Goal: Navigation & Orientation: Find specific page/section

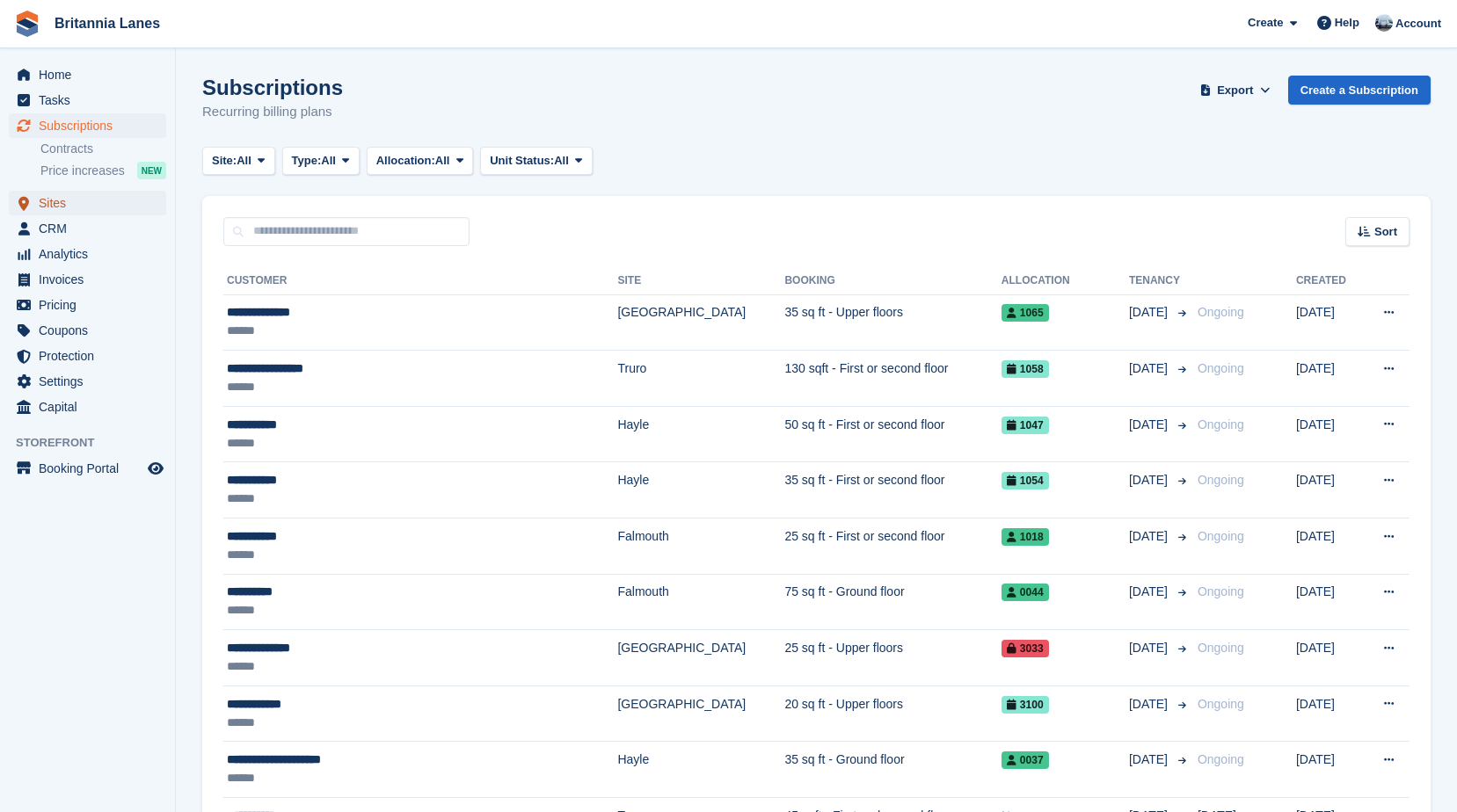
click at [49, 211] on span "Sites" at bounding box center [91, 202] width 106 height 25
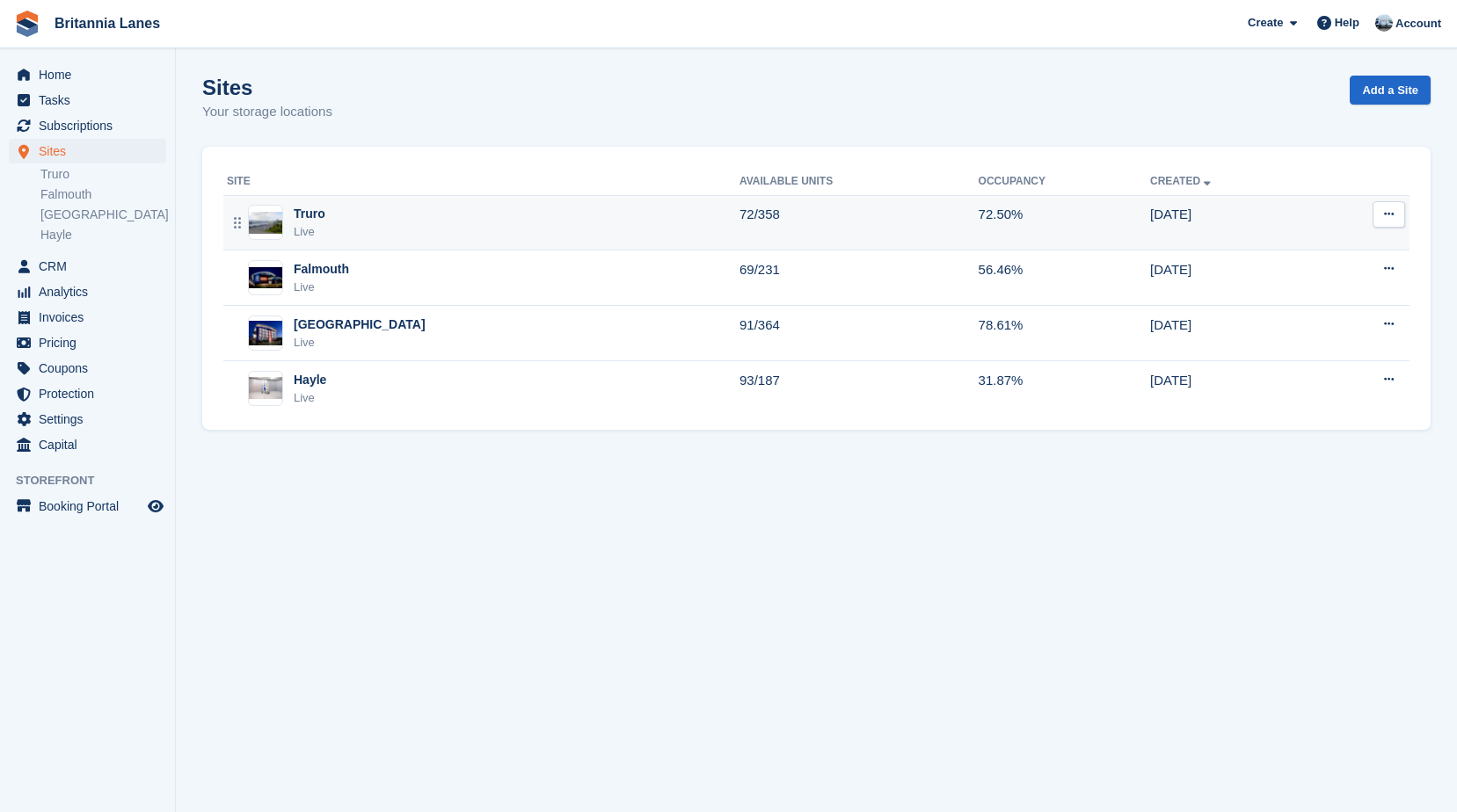
click at [328, 226] on div "Truro Live" at bounding box center [483, 223] width 512 height 36
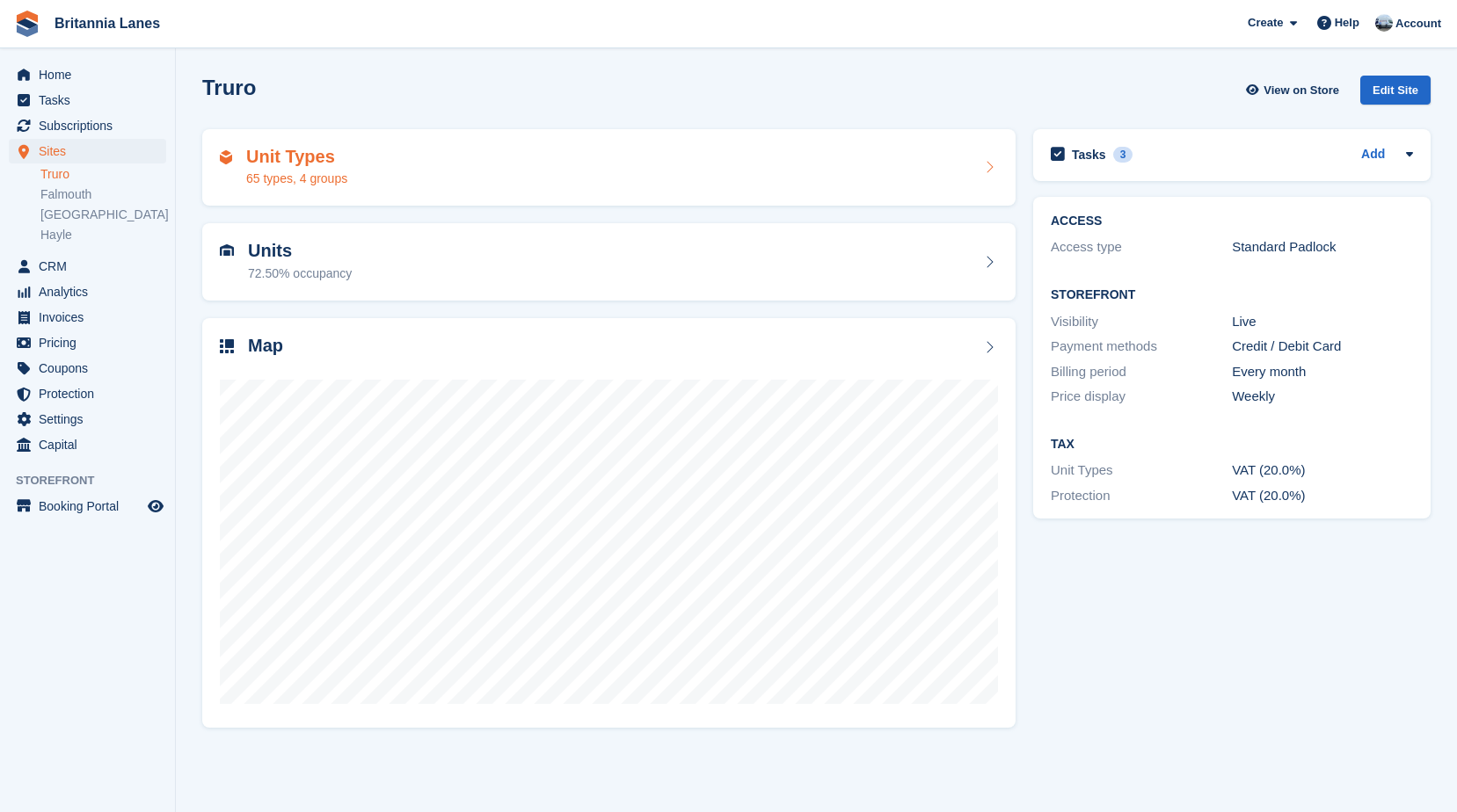
click at [338, 164] on h2 "Unit Types" at bounding box center [297, 157] width 101 height 20
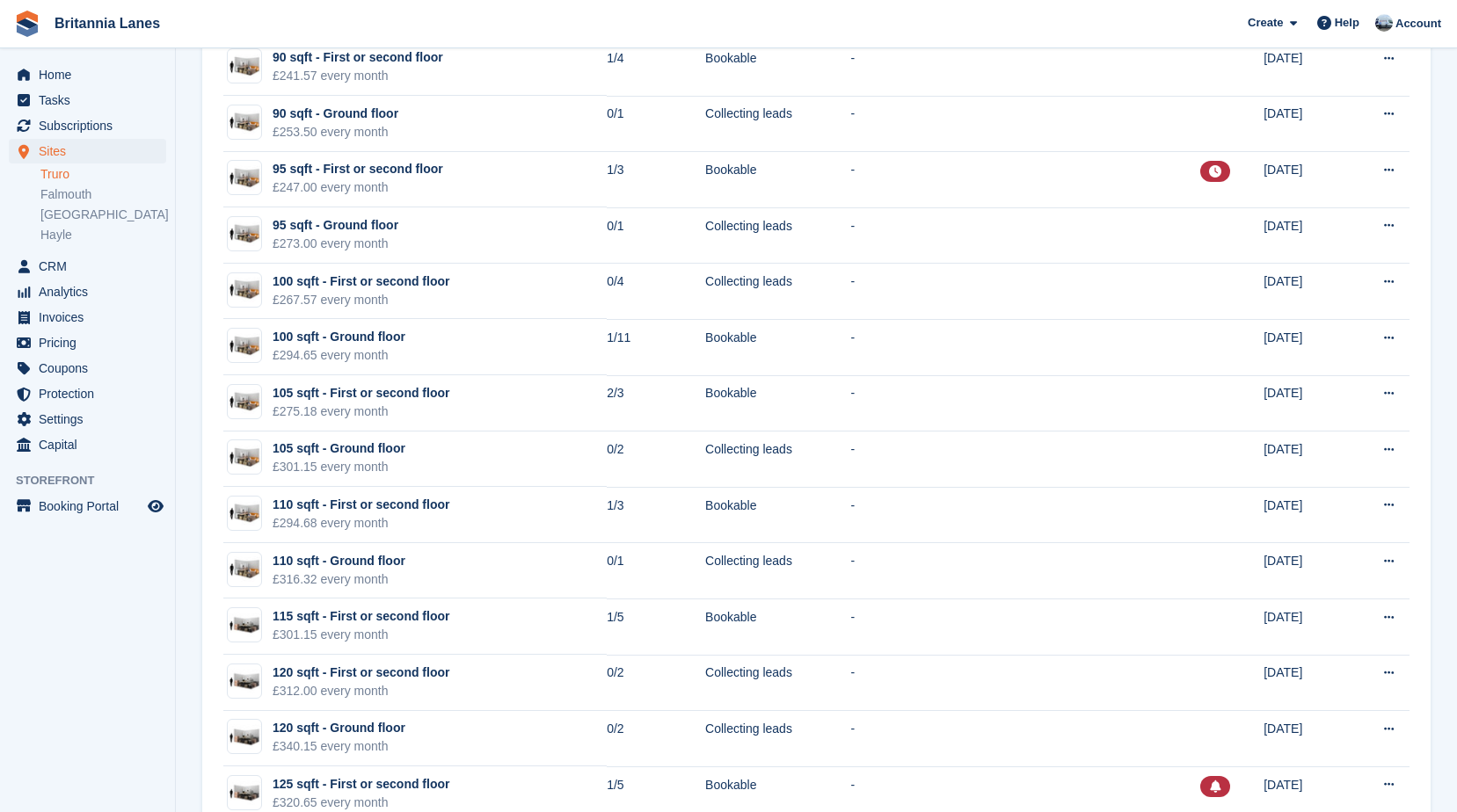
scroll to position [2022, 0]
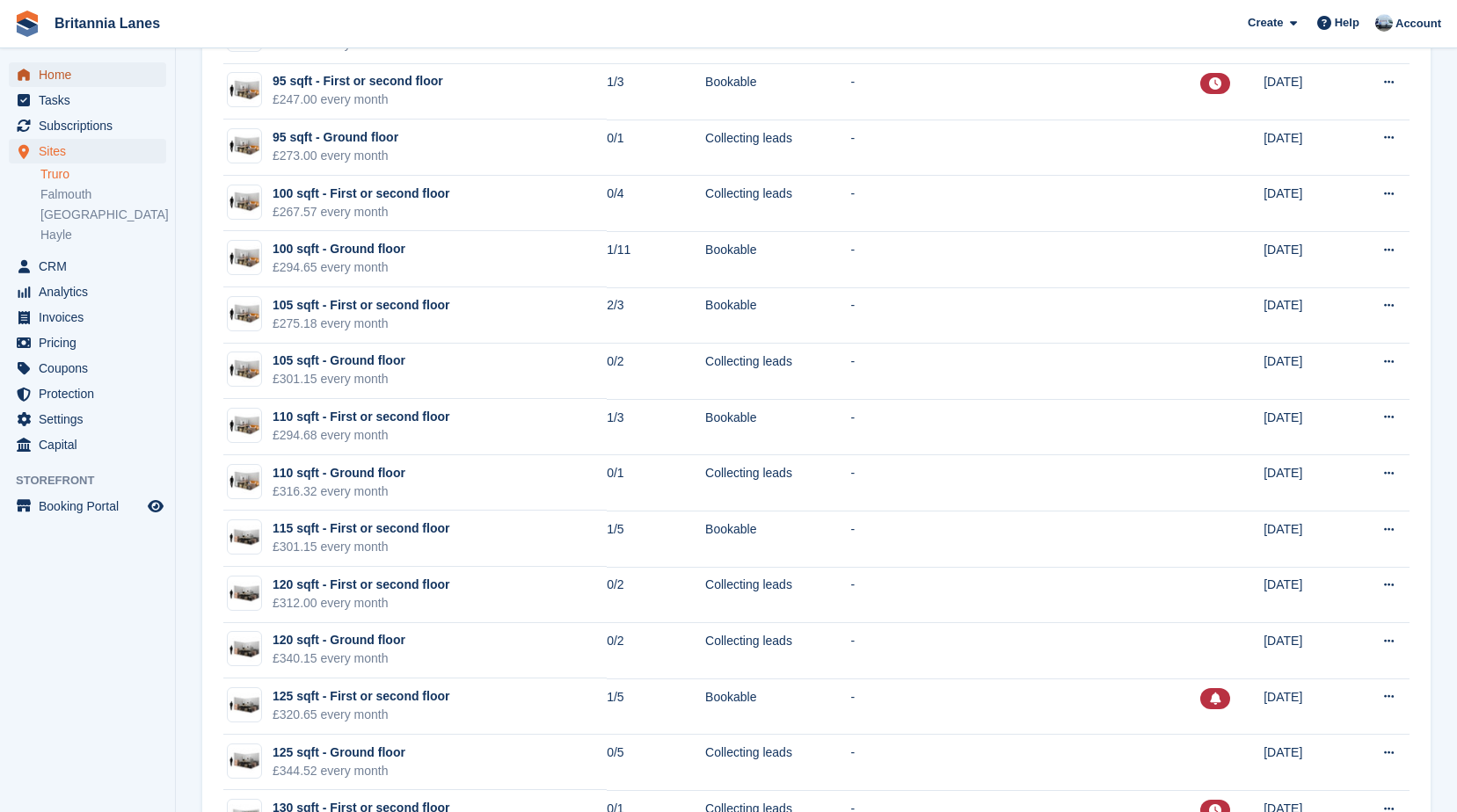
click at [85, 73] on span "Home" at bounding box center [91, 74] width 106 height 25
